Goal: Task Accomplishment & Management: Manage account settings

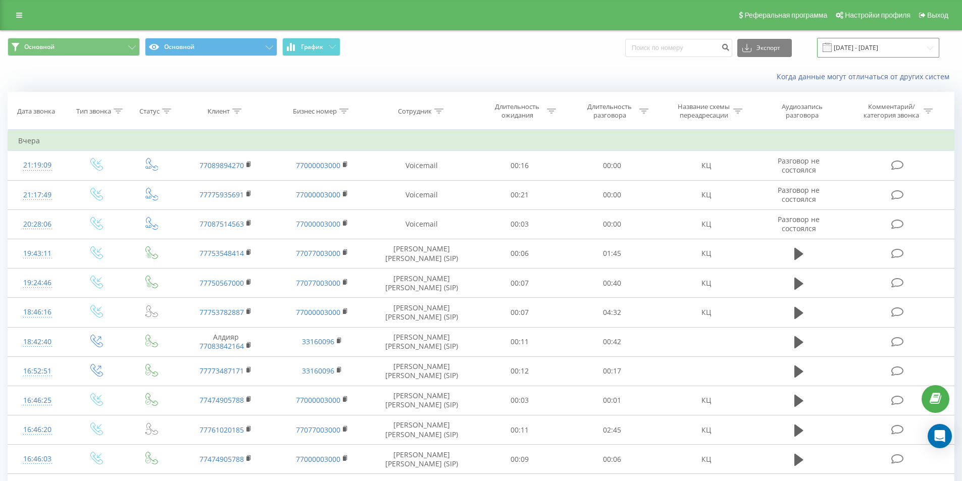
click at [881, 51] on input "21.09.2025 - 21.09.2025" at bounding box center [878, 48] width 122 height 20
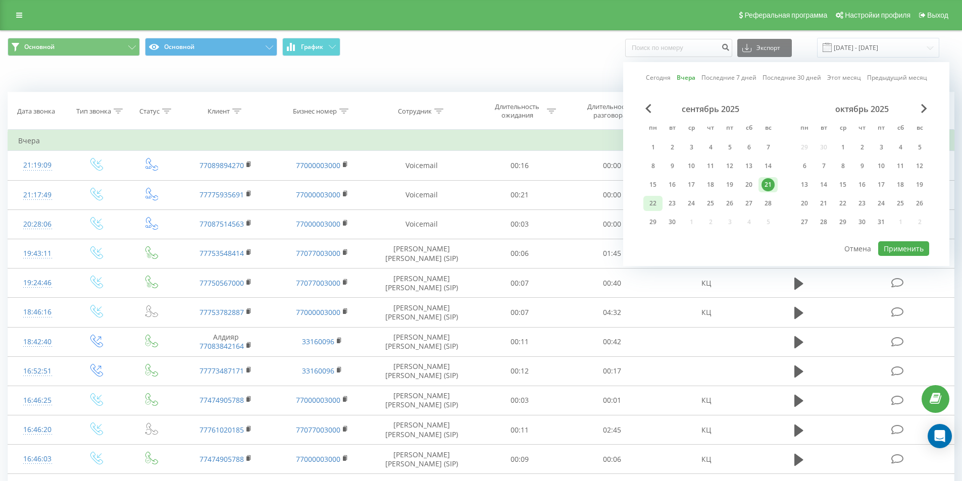
click at [656, 202] on div "22" at bounding box center [652, 203] width 13 height 13
click at [893, 251] on button "Применить" at bounding box center [903, 248] width 51 height 15
type input "22.09.2025 - 22.09.2025"
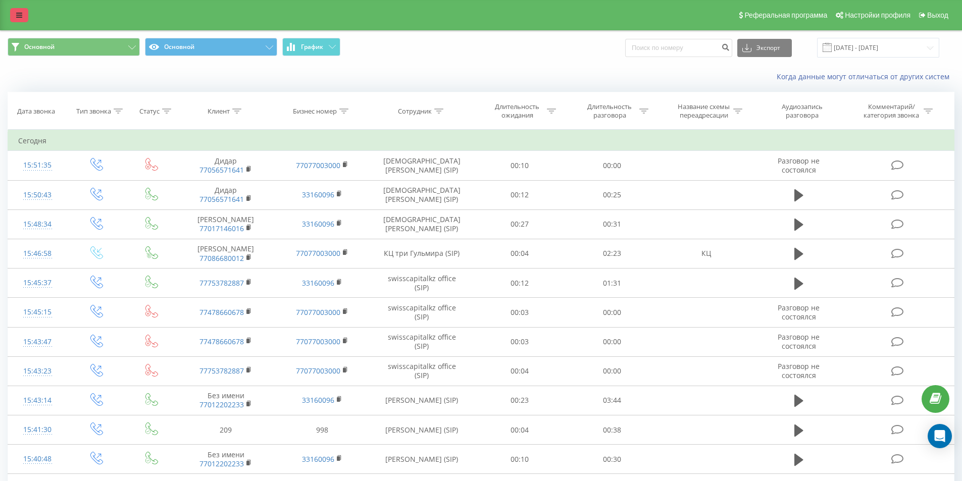
click at [19, 14] on icon at bounding box center [19, 15] width 6 height 7
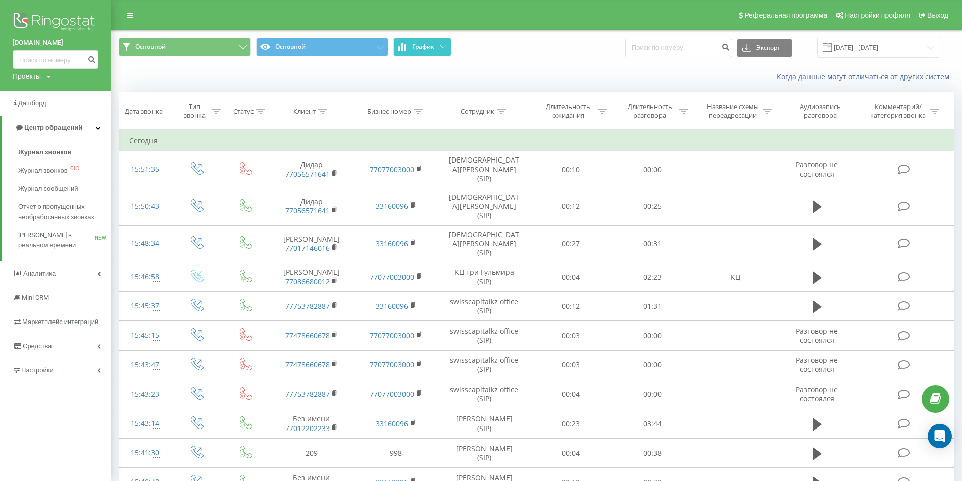
drag, startPoint x: 436, startPoint y: 50, endPoint x: 435, endPoint y: 58, distance: 8.1
click at [435, 58] on div "Основной Основной График Экспорт .csv .xls .xlsx 22.09.2025 - 22.09.2025" at bounding box center [537, 48] width 850 height 34
click at [436, 50] on button "График" at bounding box center [422, 47] width 58 height 18
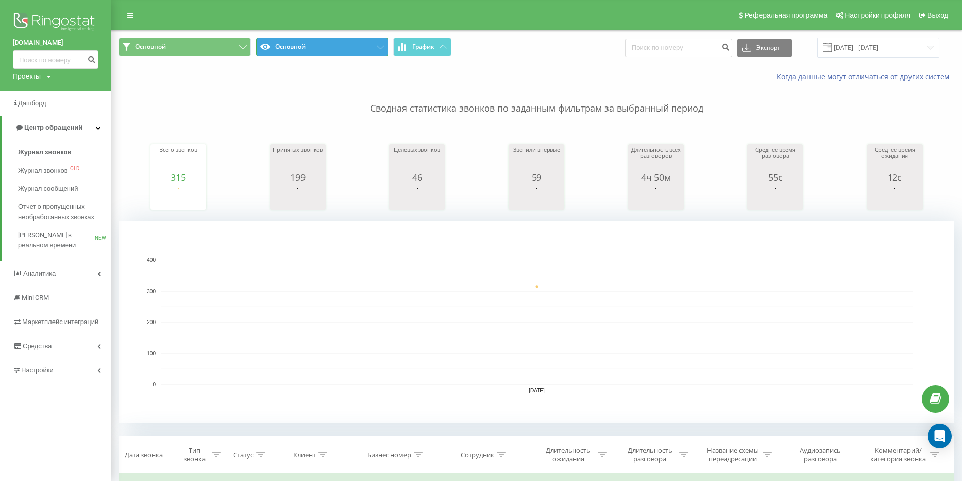
click at [384, 44] on button "Основной" at bounding box center [322, 47] width 132 height 18
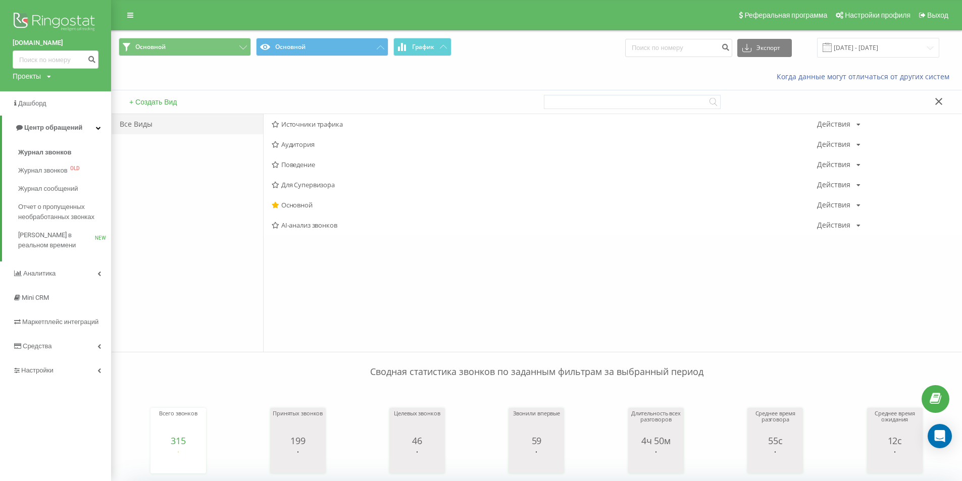
click at [542, 29] on div "Реферальная программа Настройки профиля Выход" at bounding box center [481, 15] width 962 height 30
drag, startPoint x: 213, startPoint y: 34, endPoint x: 210, endPoint y: 41, distance: 7.0
click at [211, 37] on div "Основной Основной График Экспорт .csv .xls .xlsx 22.09.2025 - 22.09.2025" at bounding box center [537, 48] width 850 height 34
click at [210, 41] on button "Основной" at bounding box center [185, 47] width 132 height 18
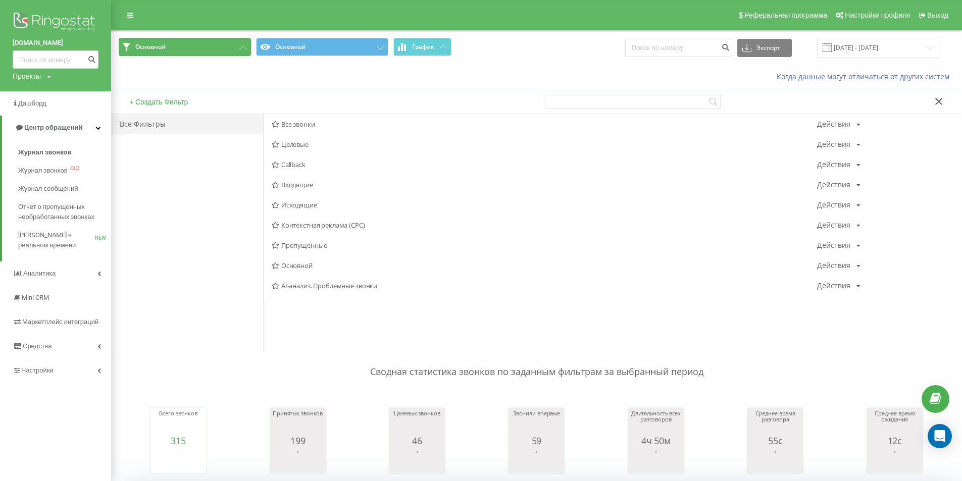
click at [228, 38] on button "Основной" at bounding box center [185, 47] width 132 height 18
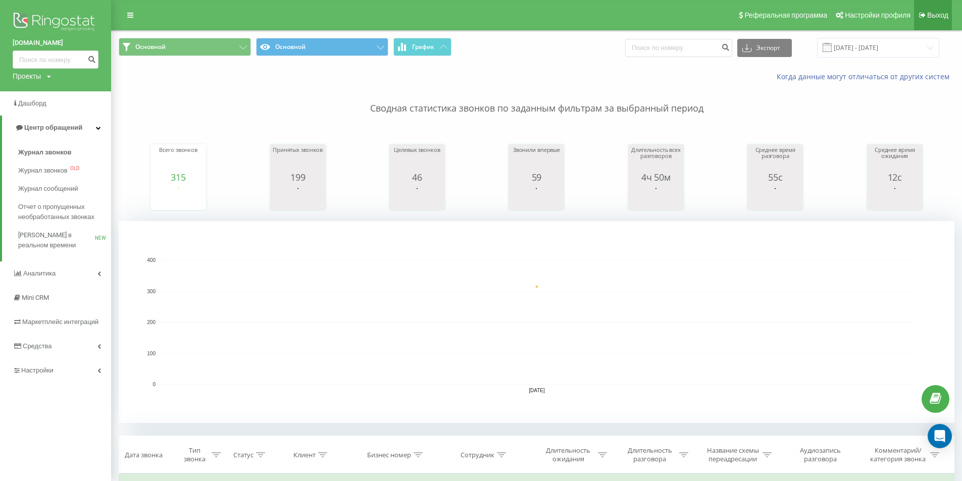
click at [947, 19] on link "Выход" at bounding box center [933, 15] width 38 height 30
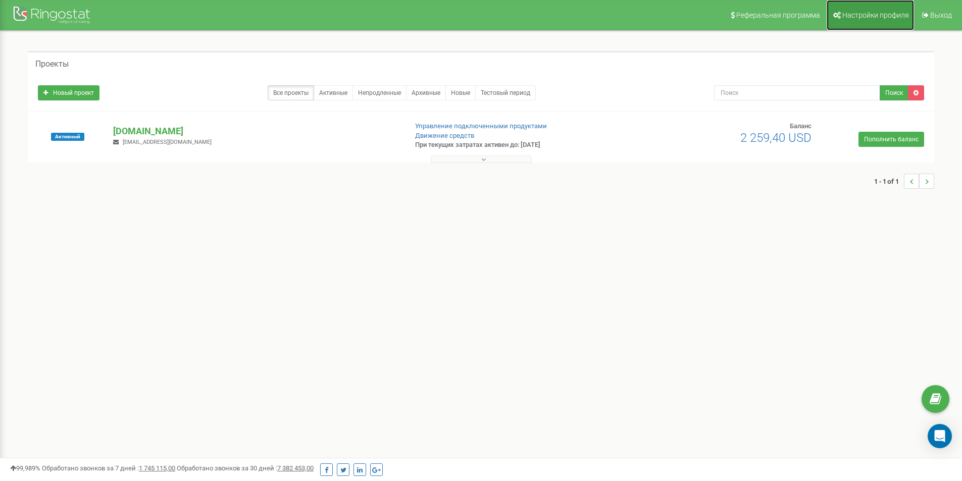
click at [899, 6] on link "Настройки профиля" at bounding box center [869, 15] width 87 height 30
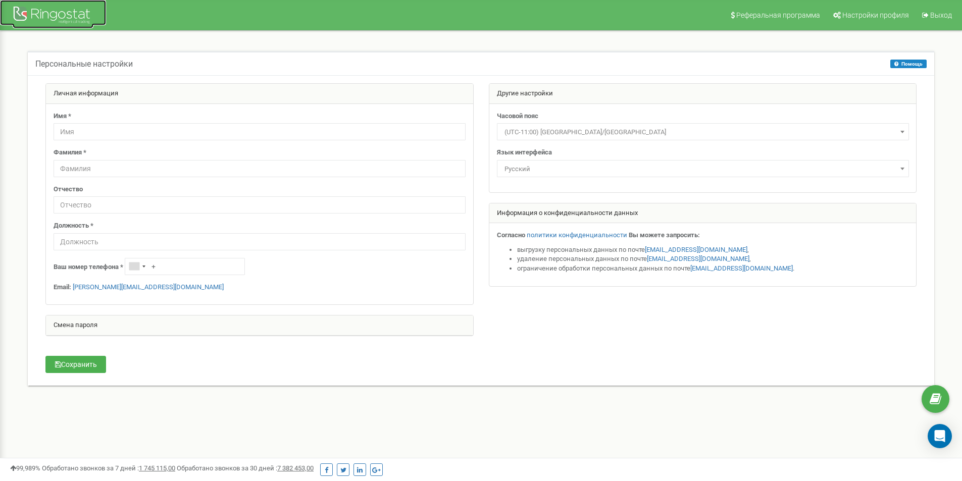
click at [73, 9] on div at bounding box center [53, 16] width 81 height 24
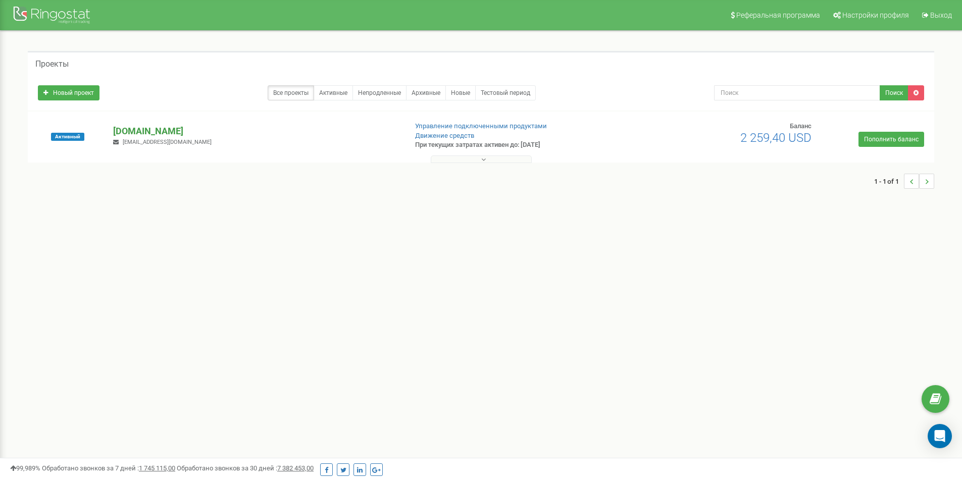
click at [238, 127] on p "[DOMAIN_NAME]" at bounding box center [255, 131] width 285 height 13
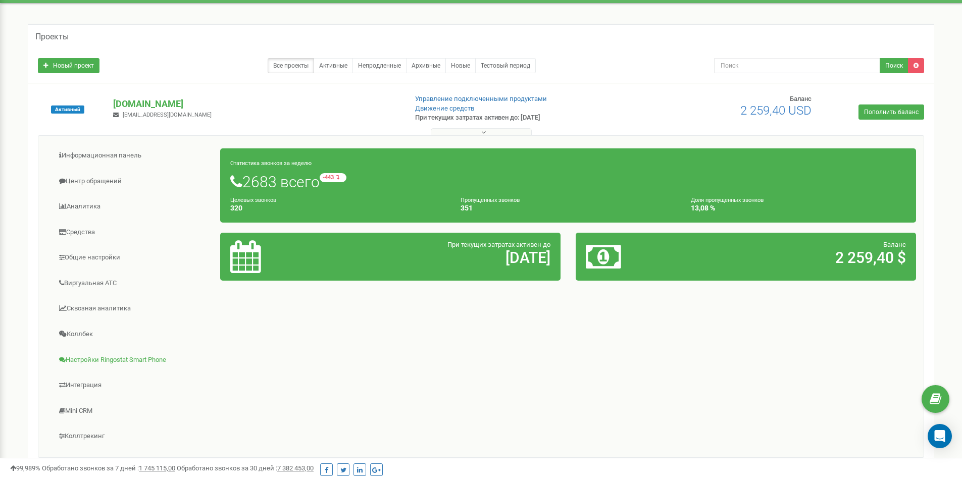
scroll to position [50, 0]
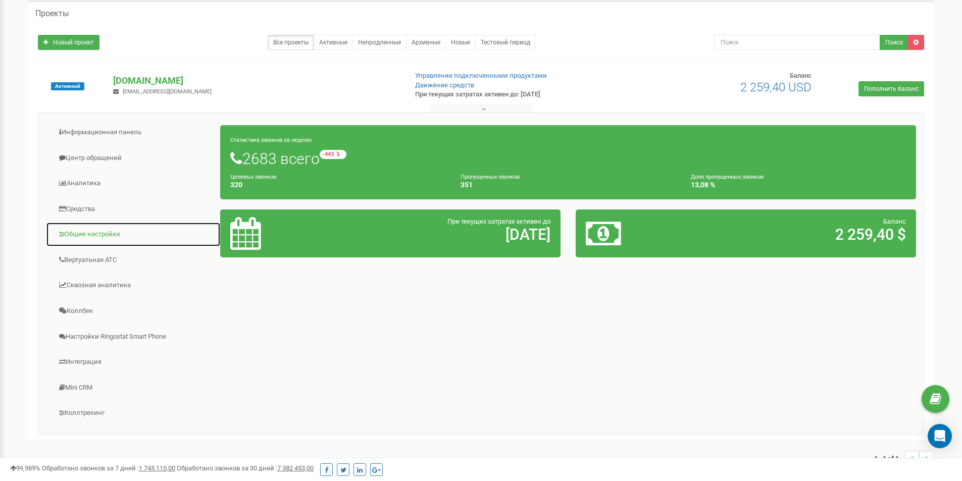
click at [106, 238] on link "Общие настройки" at bounding box center [133, 234] width 175 height 25
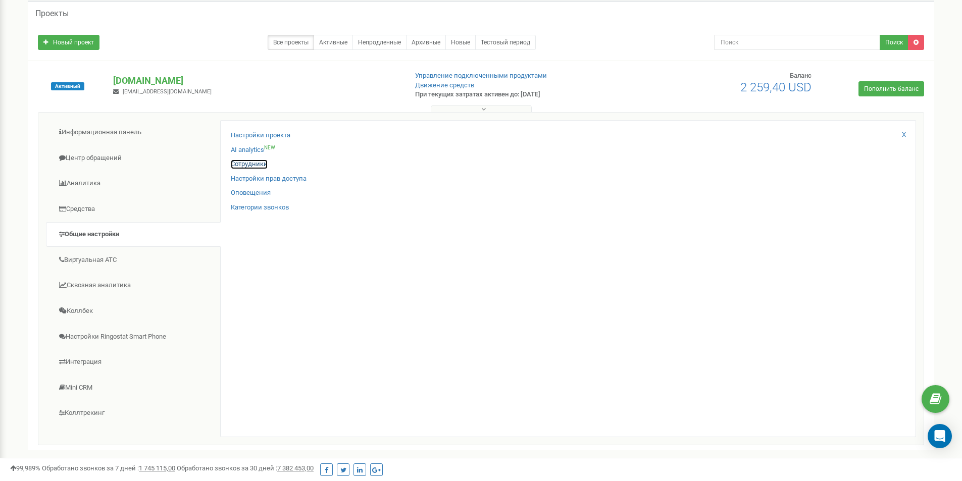
click at [259, 163] on link "Сотрудники" at bounding box center [249, 165] width 37 height 10
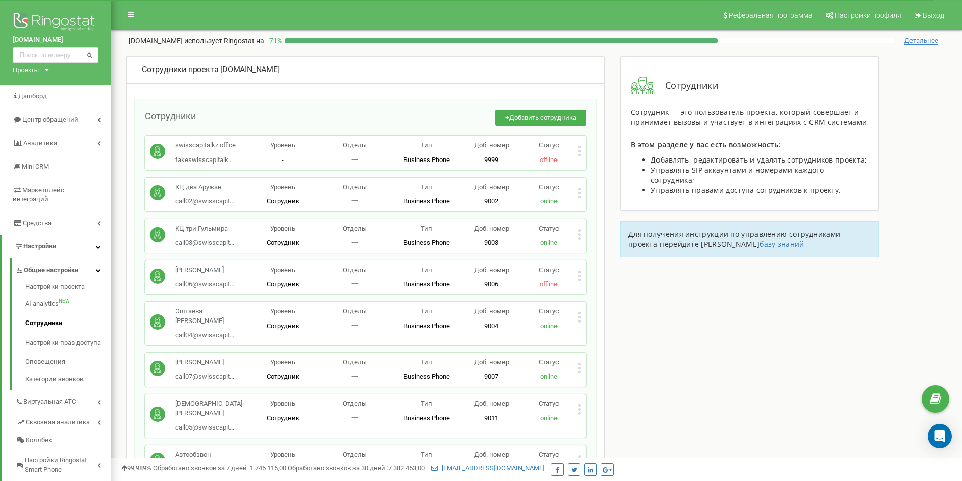
drag, startPoint x: 252, startPoint y: 201, endPoint x: 414, endPoint y: 206, distance: 161.6
click at [252, 202] on p "Сотрудник" at bounding box center [283, 202] width 72 height 10
click at [585, 191] on div "КЦ два Аружан call02@swisscapit... call02@swisscapital.kz Уровень Сотрудник Отд…" at bounding box center [365, 195] width 441 height 34
click at [582, 190] on div "КЦ два Аружан call02@swisscapit... call02@swisscapital.kz Уровень Сотрудник Отд…" at bounding box center [365, 195] width 441 height 34
click at [578, 192] on icon at bounding box center [580, 193] width 4 height 11
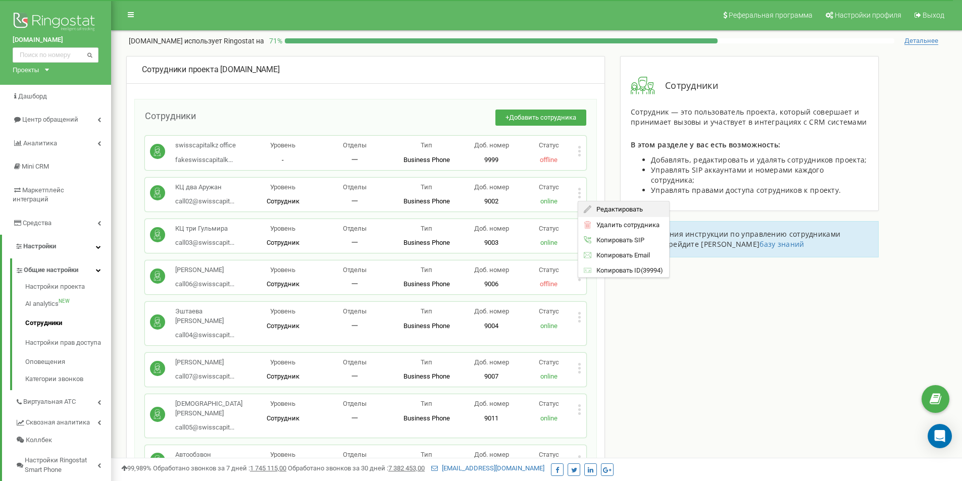
click at [611, 208] on span "Редактировать" at bounding box center [616, 209] width 51 height 7
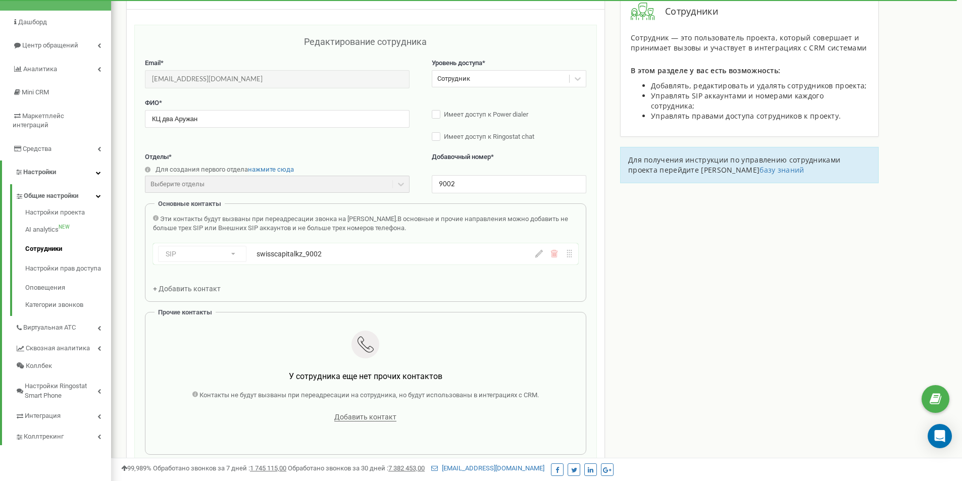
scroll to position [50, 0]
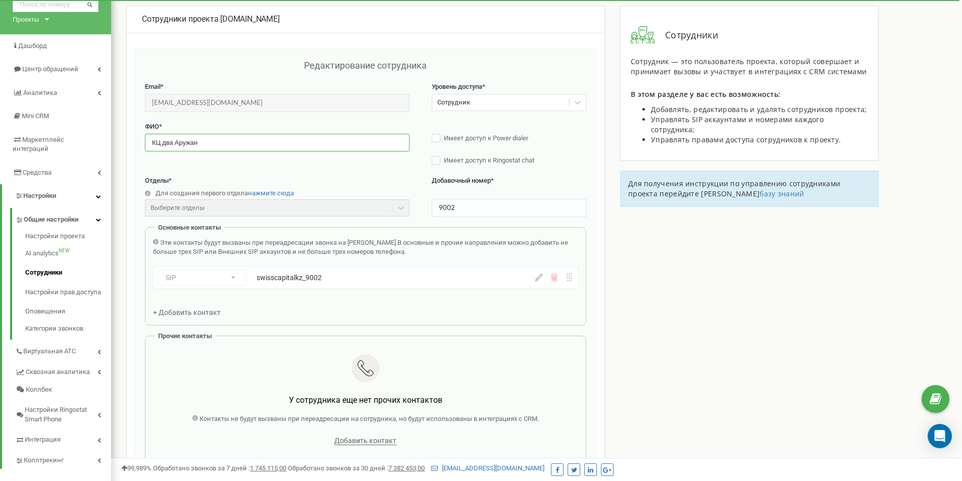
drag, startPoint x: 204, startPoint y: 143, endPoint x: 133, endPoint y: 147, distance: 71.3
click at [133, 147] on div "Сотрудники проекта swisscapital.kz Редактирование сотрудника Email * call02@swi…" at bounding box center [365, 349] width 479 height 686
type input "А"
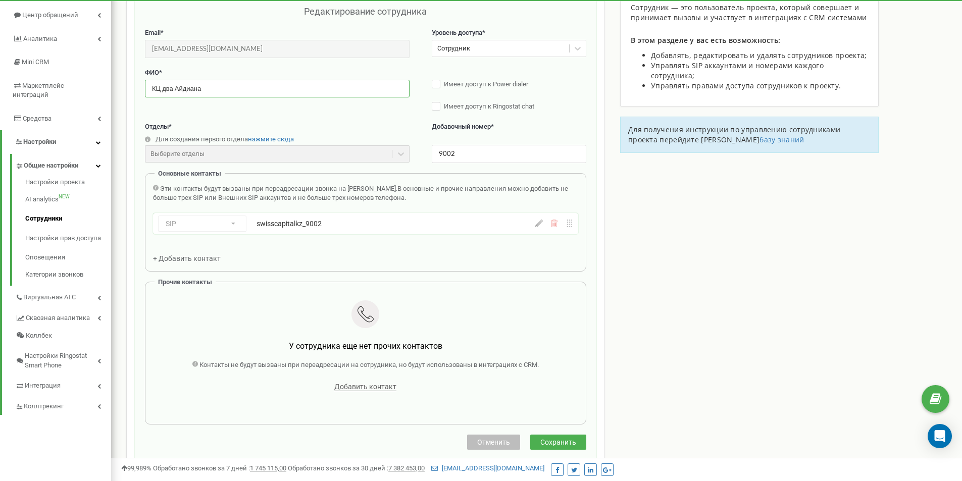
scroll to position [202, 0]
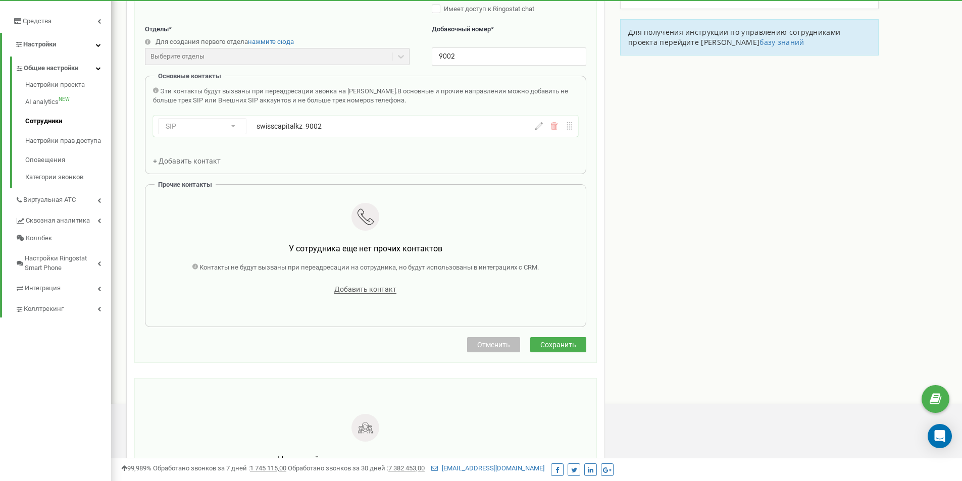
type input "КЦ два Айдиана"
click at [547, 346] on span "Сохранить" at bounding box center [558, 345] width 36 height 8
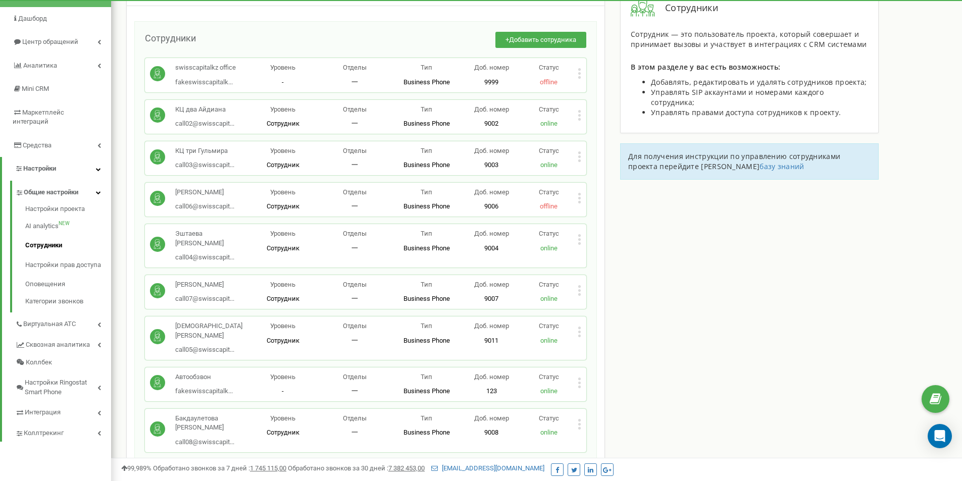
scroll to position [101, 0]
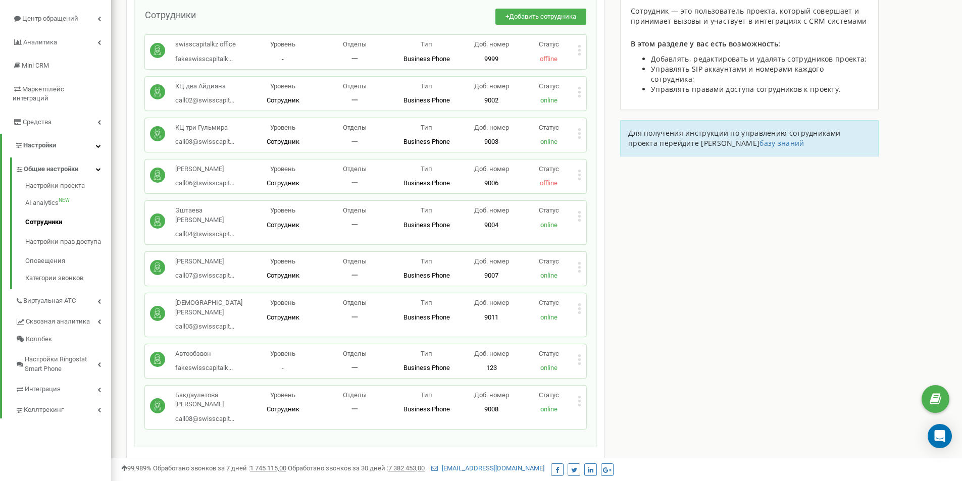
click at [550, 278] on span "online" at bounding box center [548, 276] width 17 height 8
click at [574, 268] on div "Статус online" at bounding box center [549, 269] width 58 height 24
click at [578, 268] on icon at bounding box center [580, 267] width 4 height 11
click at [732, 279] on div "Сотрудники проекта swisscapital.kz Сотрудники + Добавить сотрудника swisscapita…" at bounding box center [537, 322] width 836 height 734
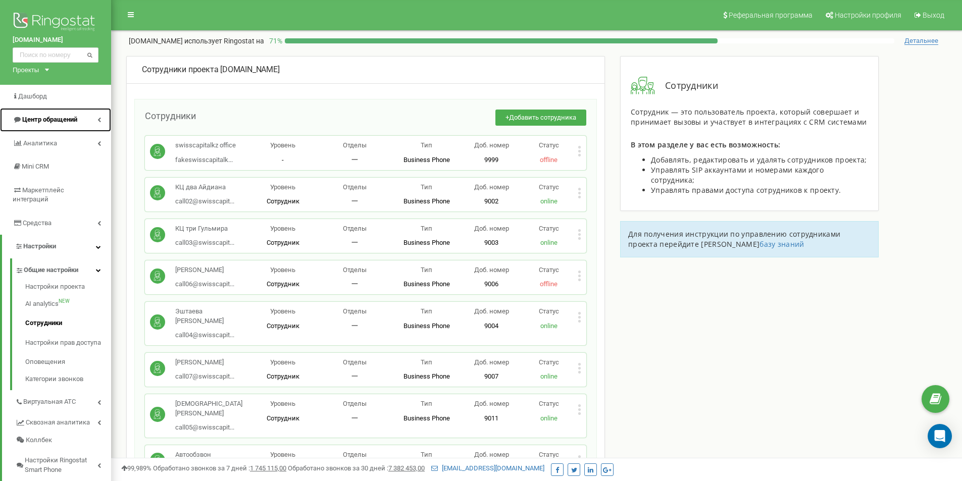
click at [67, 119] on span "Центр обращений" at bounding box center [49, 120] width 55 height 8
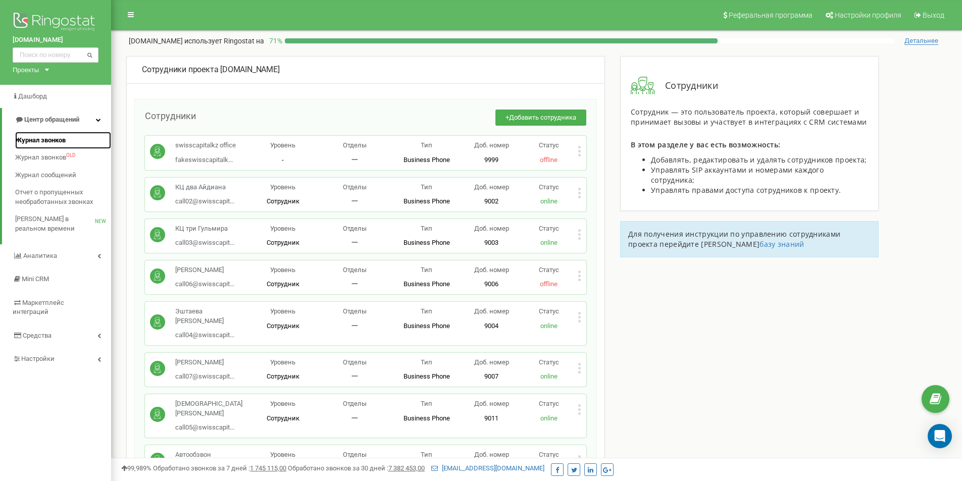
click at [64, 132] on link "Журнал звонков" at bounding box center [63, 141] width 96 height 18
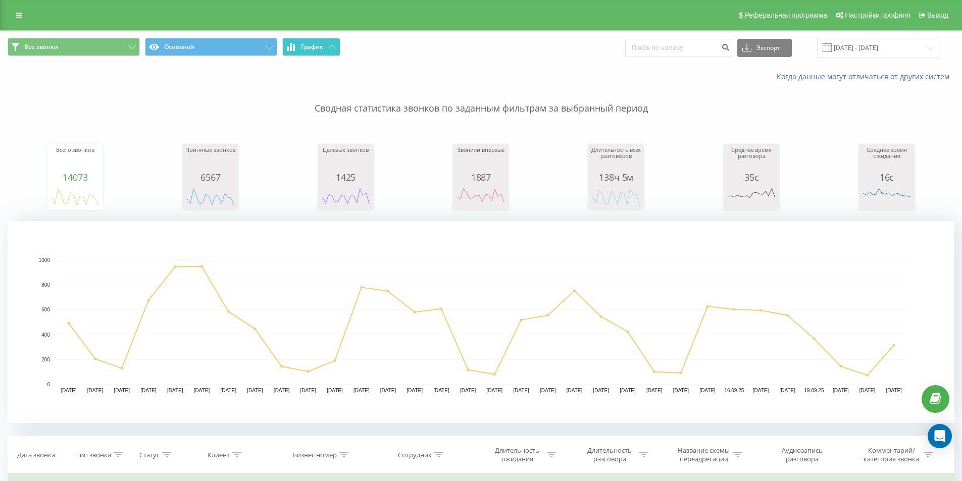
click at [320, 48] on span "График" at bounding box center [312, 46] width 22 height 7
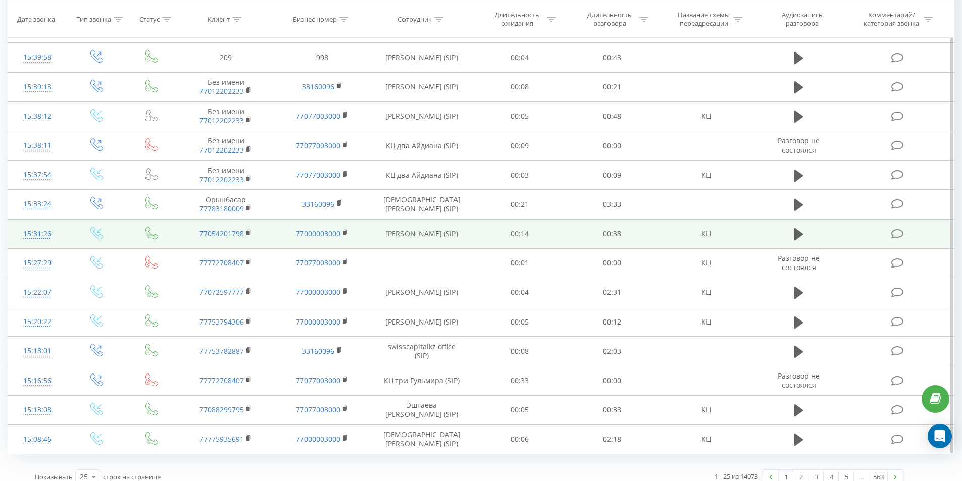
scroll to position [442, 0]
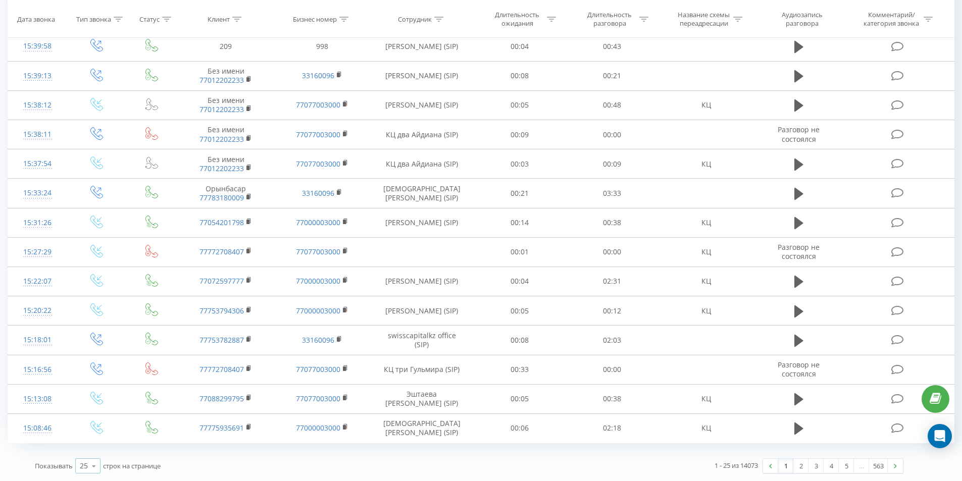
click at [88, 464] on icon at bounding box center [93, 466] width 15 height 20
click at [92, 455] on span "100" at bounding box center [86, 452] width 12 height 10
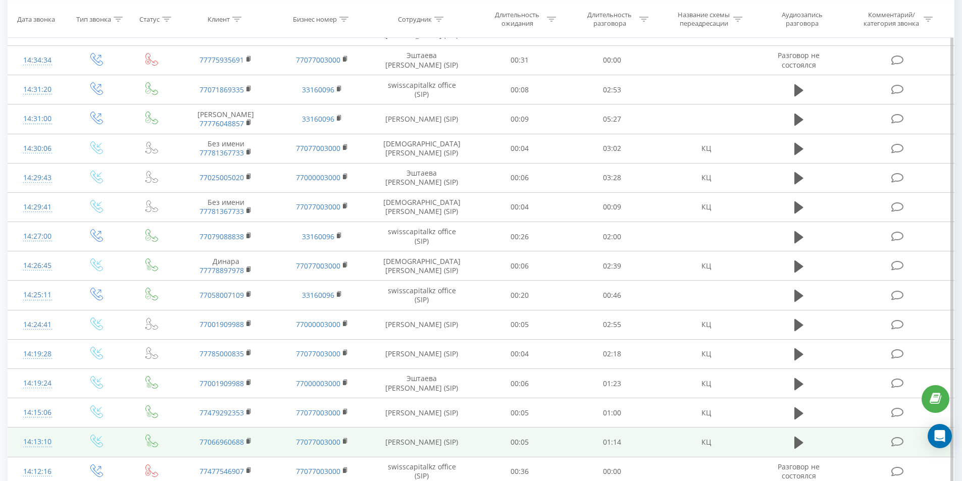
scroll to position [1704, 0]
